Goal: Find specific page/section: Find specific page/section

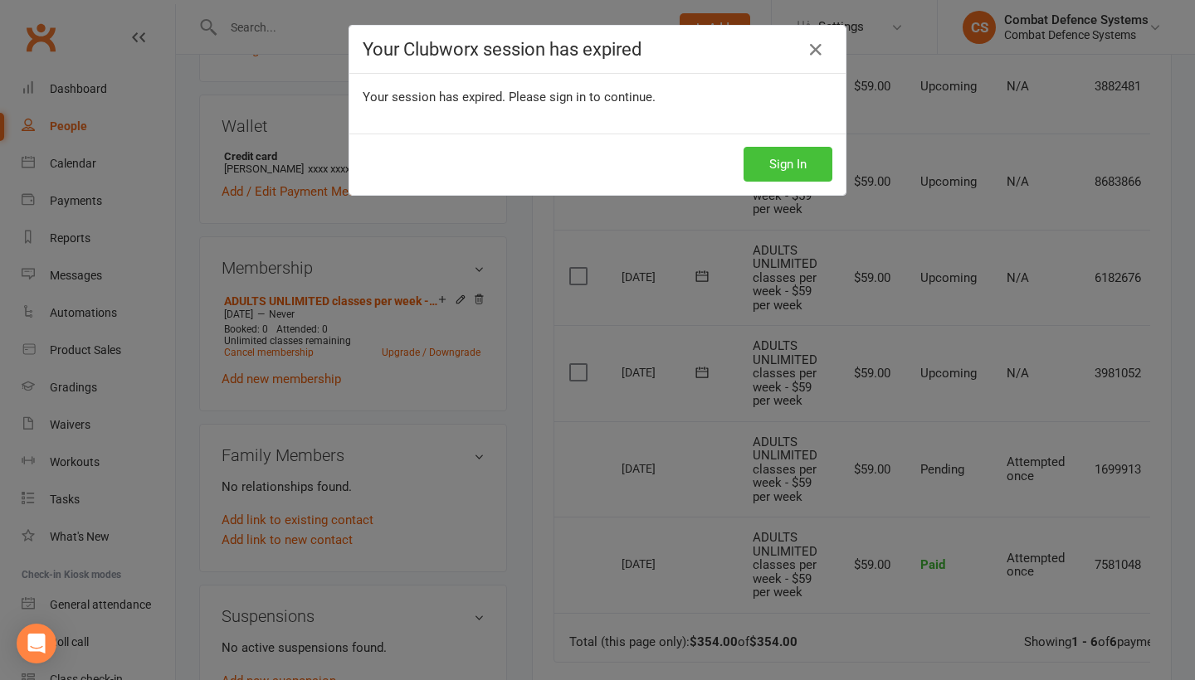
click at [806, 177] on button "Sign In" at bounding box center [787, 164] width 89 height 35
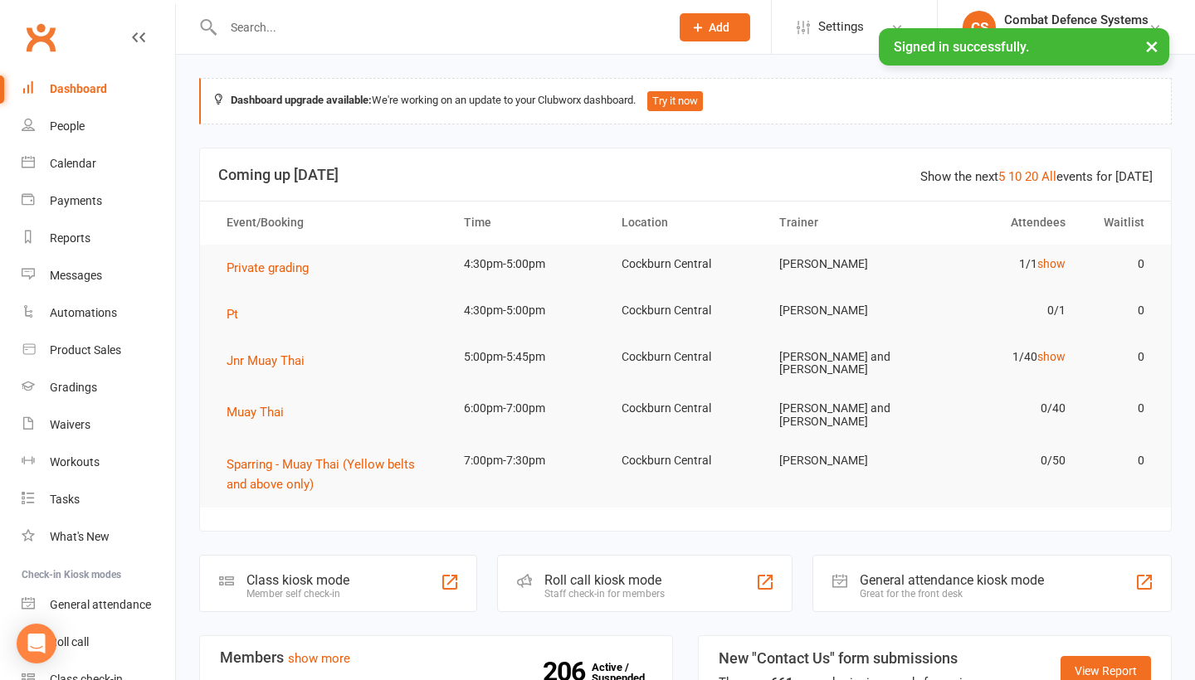
click at [251, 31] on input "text" at bounding box center [438, 27] width 440 height 23
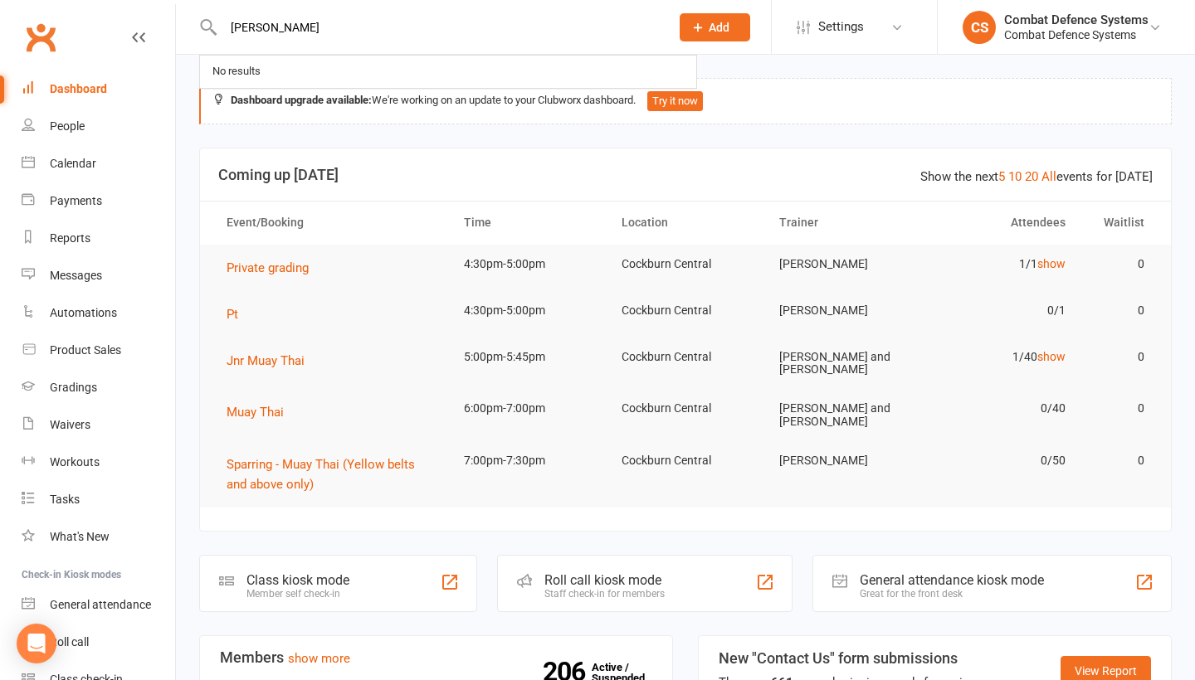
type input "[PERSON_NAME]"
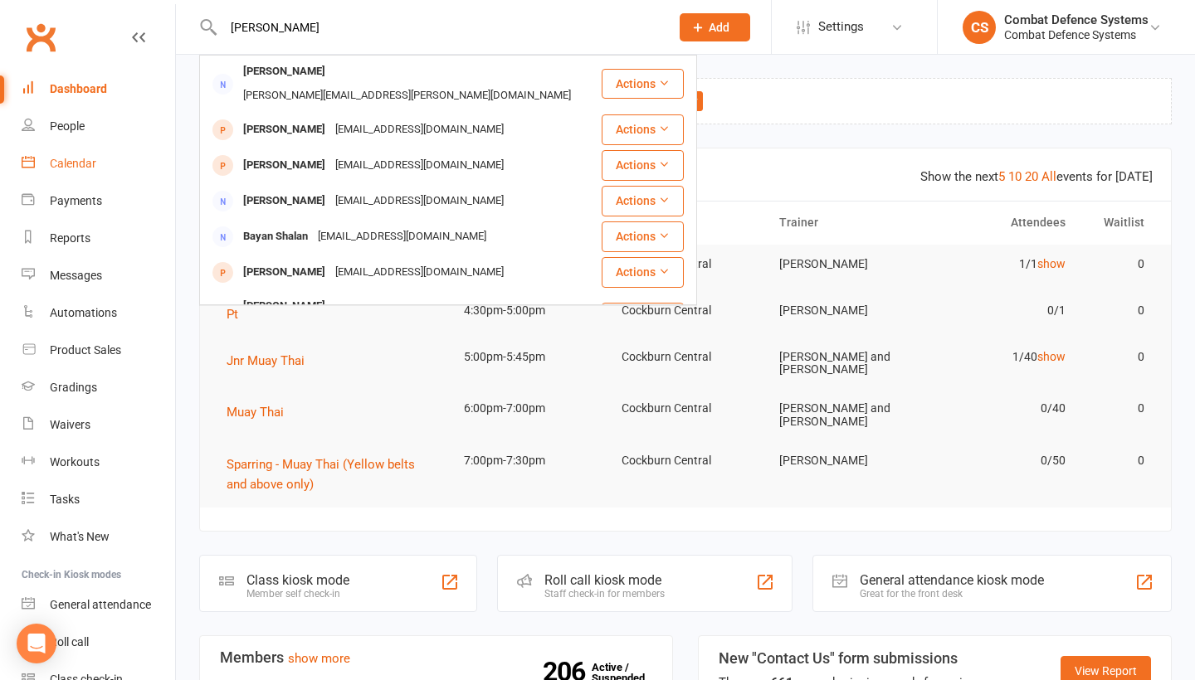
click at [86, 159] on div "Calendar" at bounding box center [73, 163] width 46 height 13
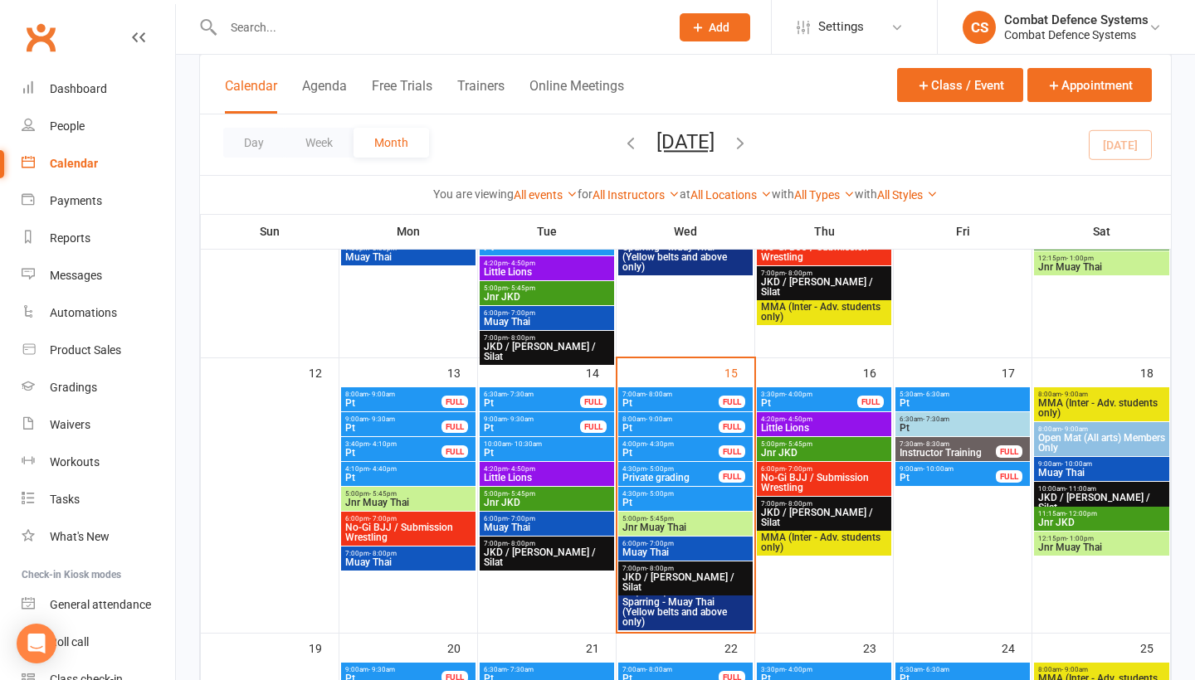
scroll to position [575, 0]
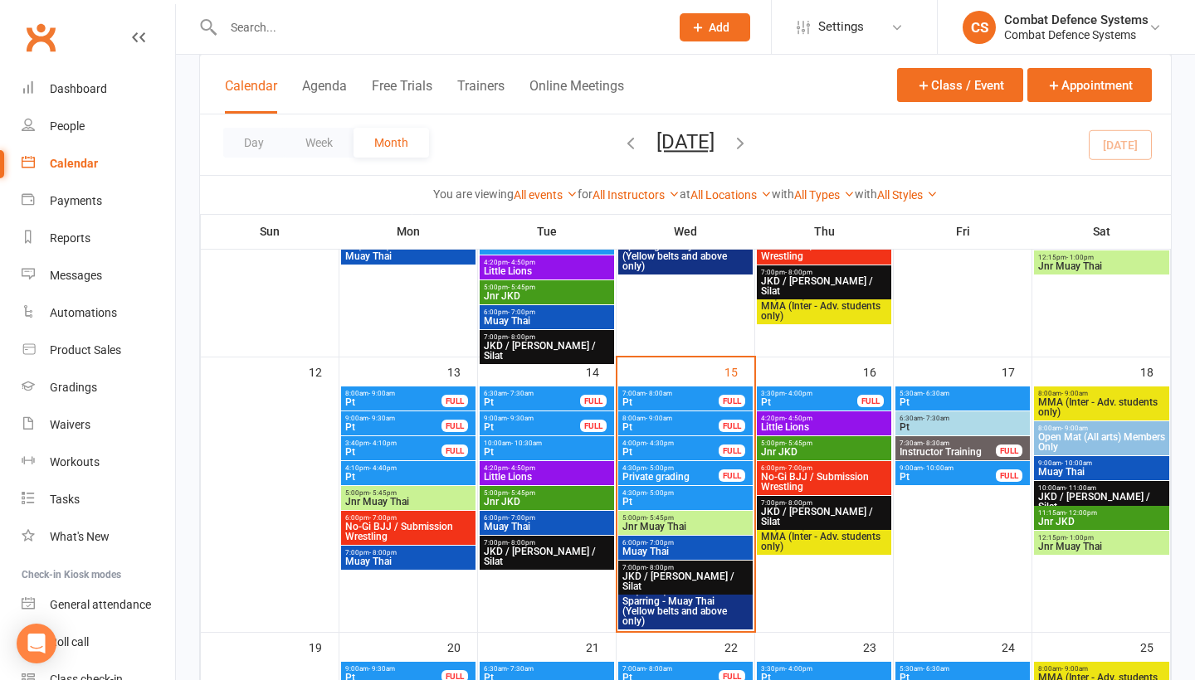
click at [671, 470] on span "- 5:00pm" at bounding box center [659, 468] width 27 height 7
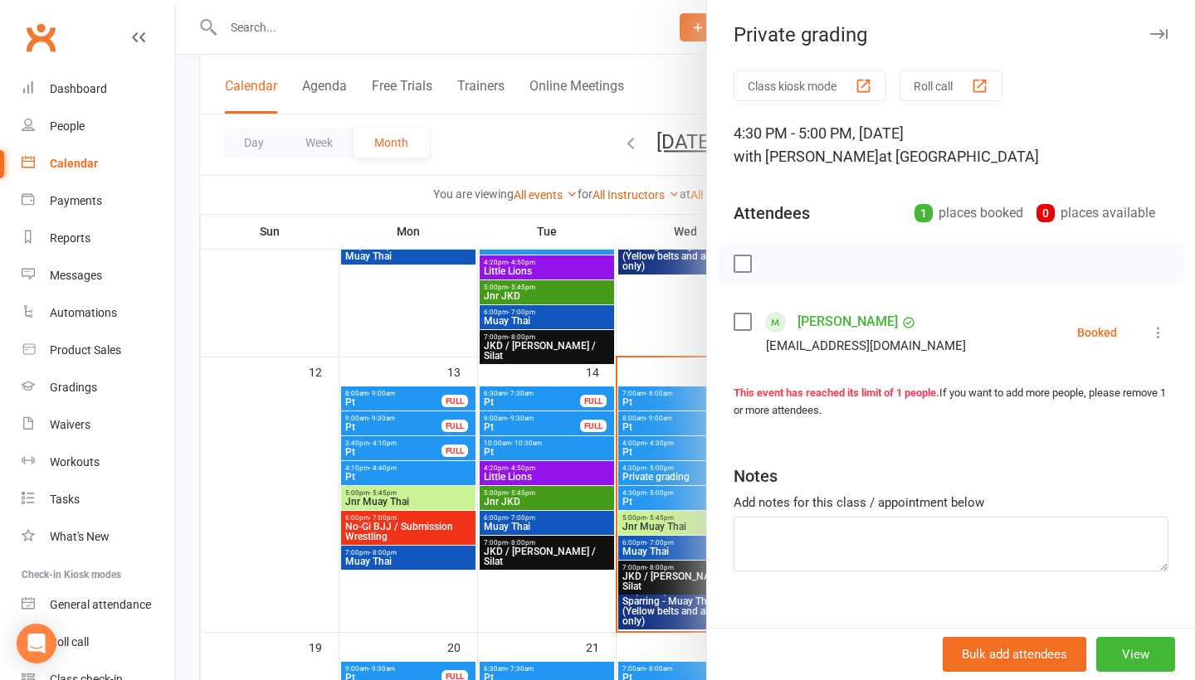
click at [843, 322] on link "[PERSON_NAME]" at bounding box center [847, 322] width 100 height 27
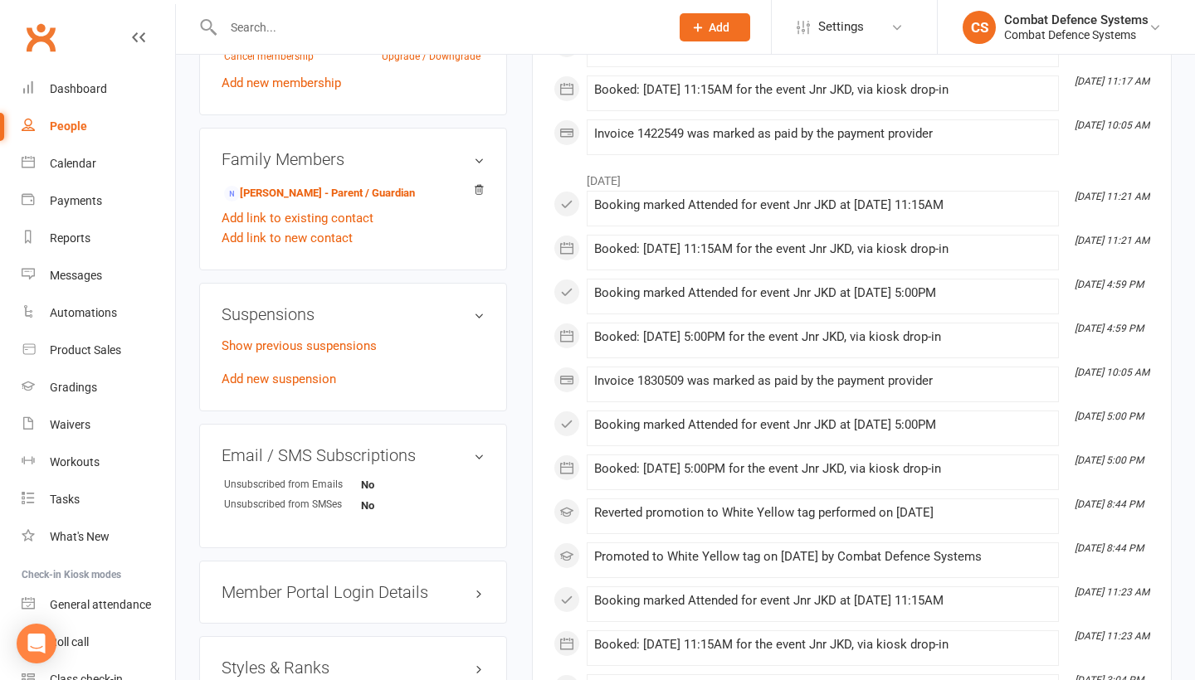
scroll to position [1199, 0]
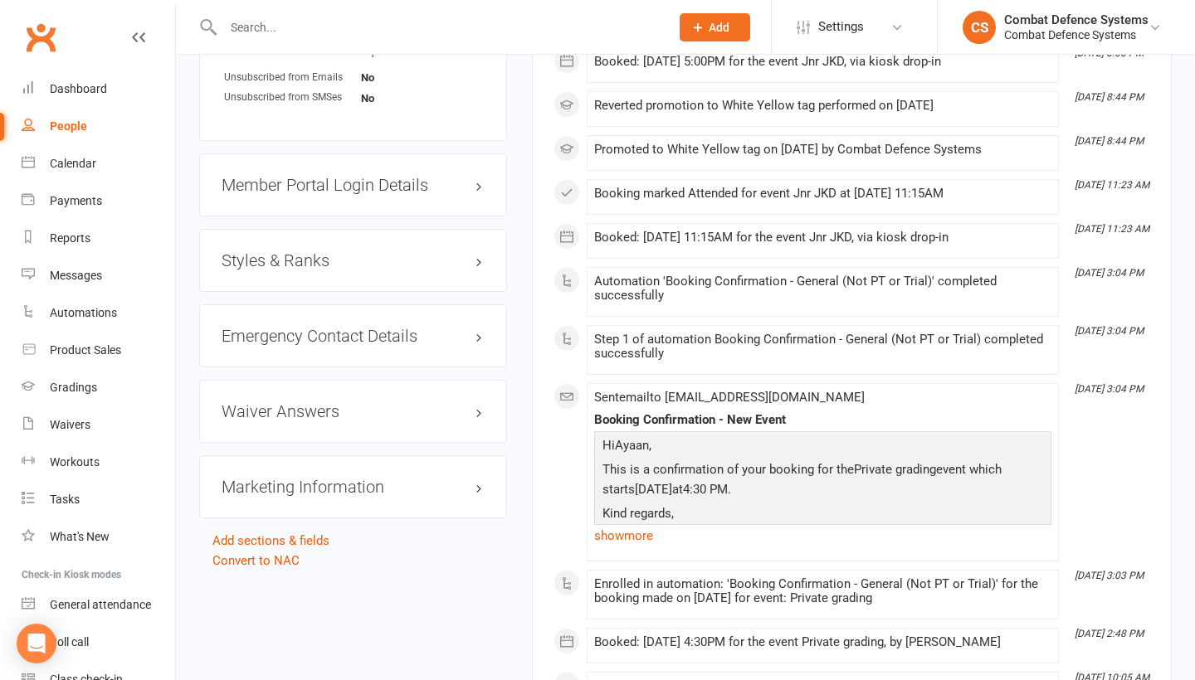
click at [338, 260] on h3 "Styles & Ranks" at bounding box center [352, 260] width 263 height 18
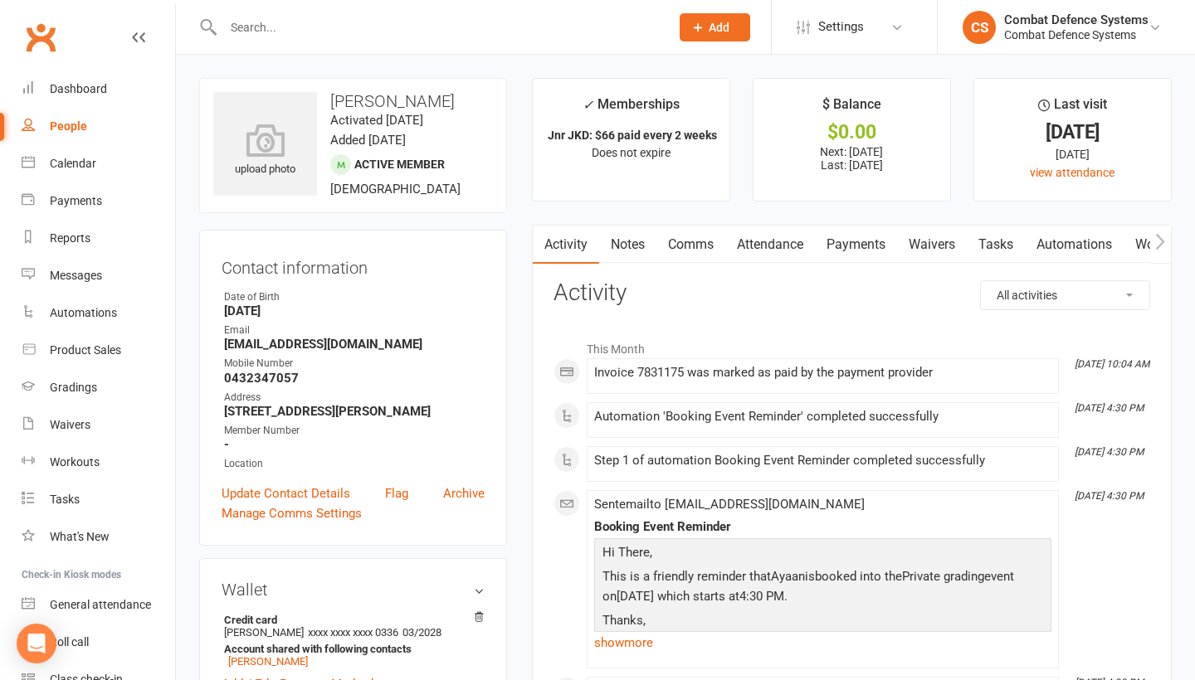
scroll to position [0, 0]
